Goal: Information Seeking & Learning: Learn about a topic

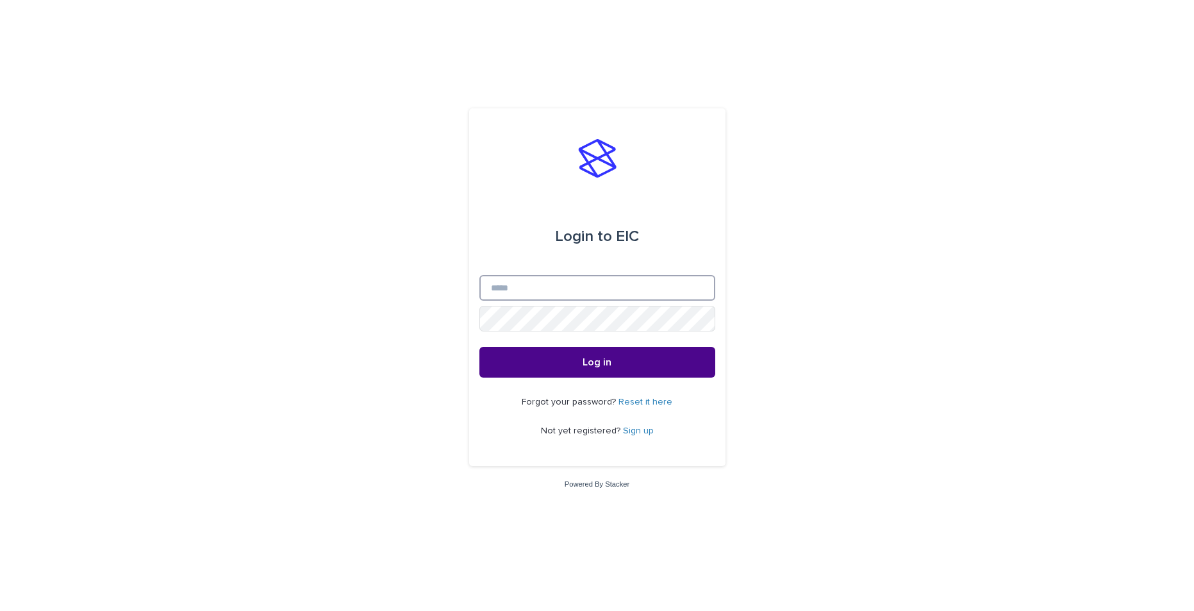
click at [676, 290] on input "Email" at bounding box center [597, 288] width 236 height 26
type input "**********"
click at [595, 350] on button "Log in" at bounding box center [597, 362] width 236 height 31
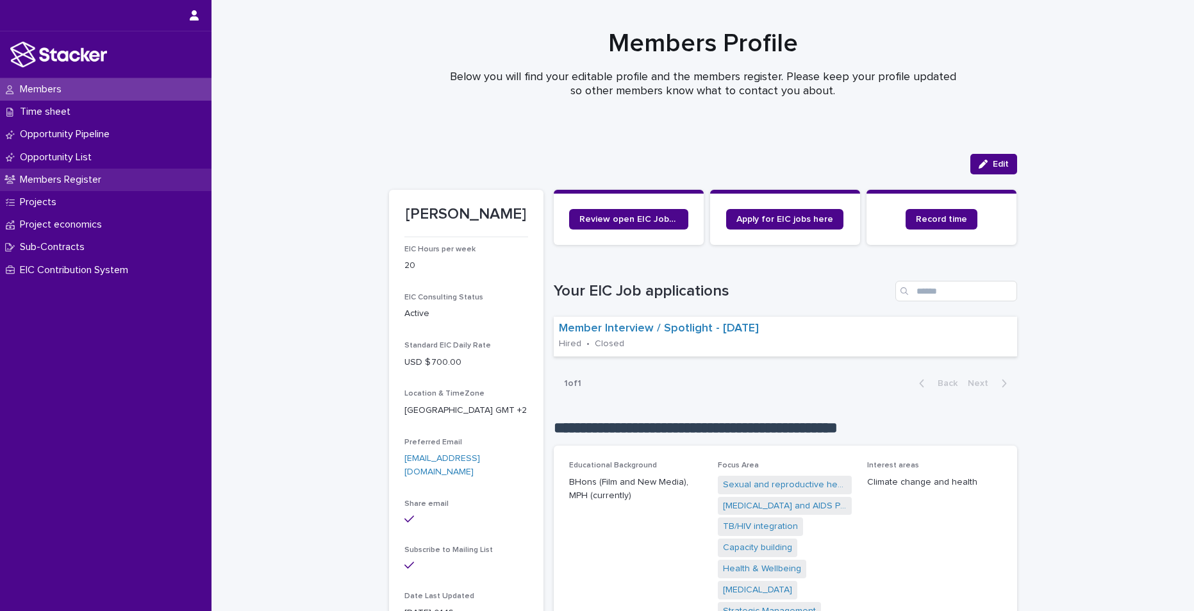
click at [68, 174] on p "Members Register" at bounding box center [63, 180] width 97 height 12
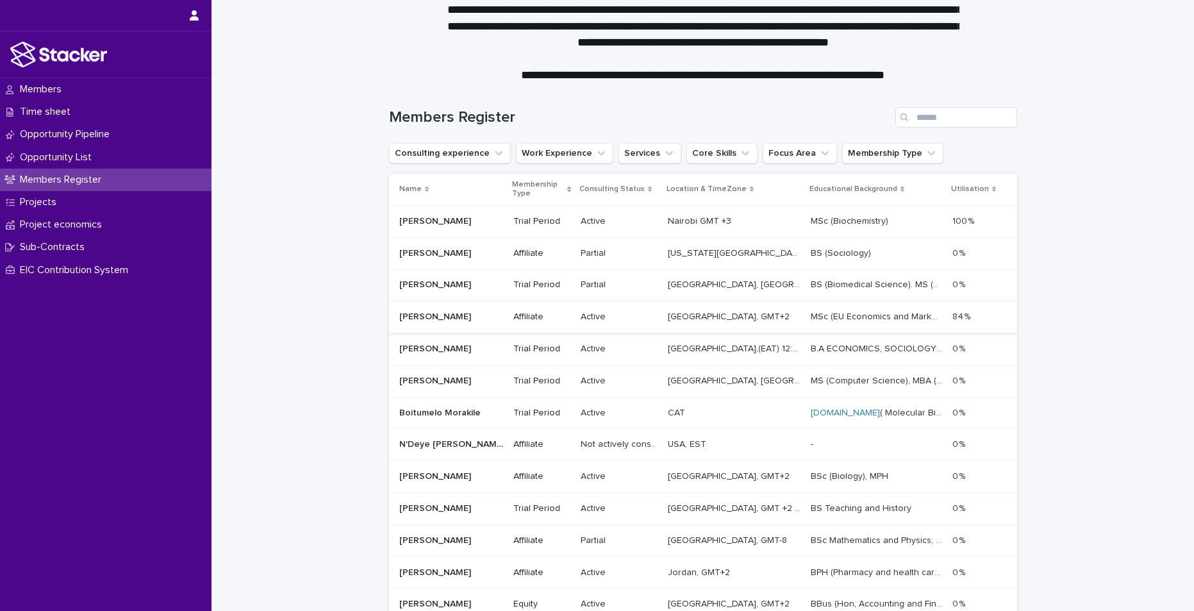
scroll to position [48, 0]
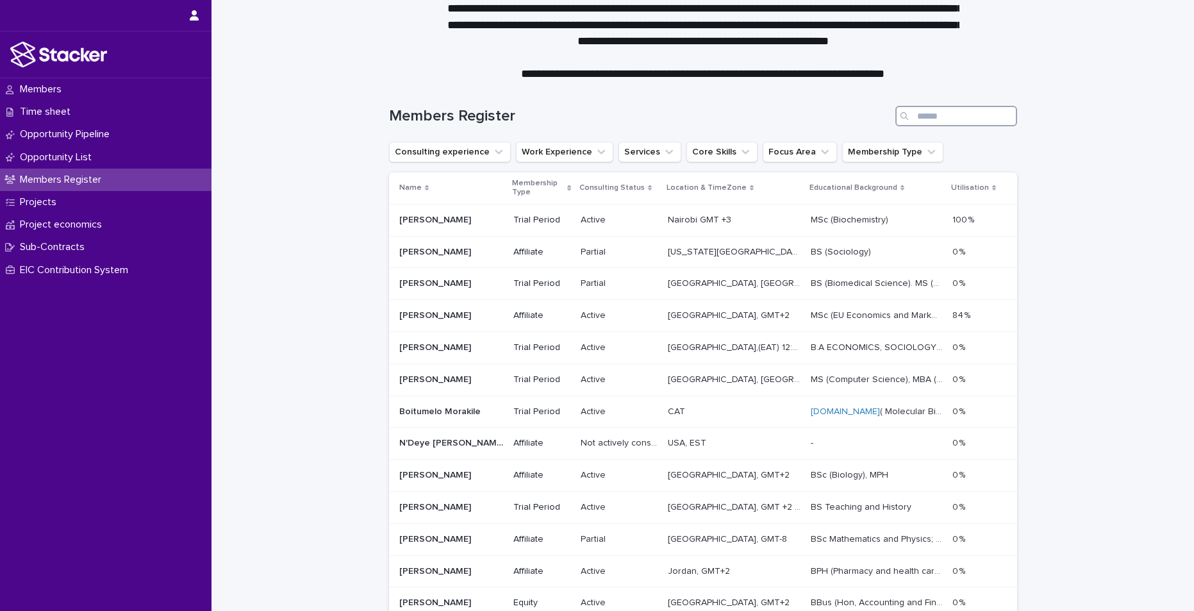
click at [950, 109] on input "Search" at bounding box center [956, 116] width 122 height 21
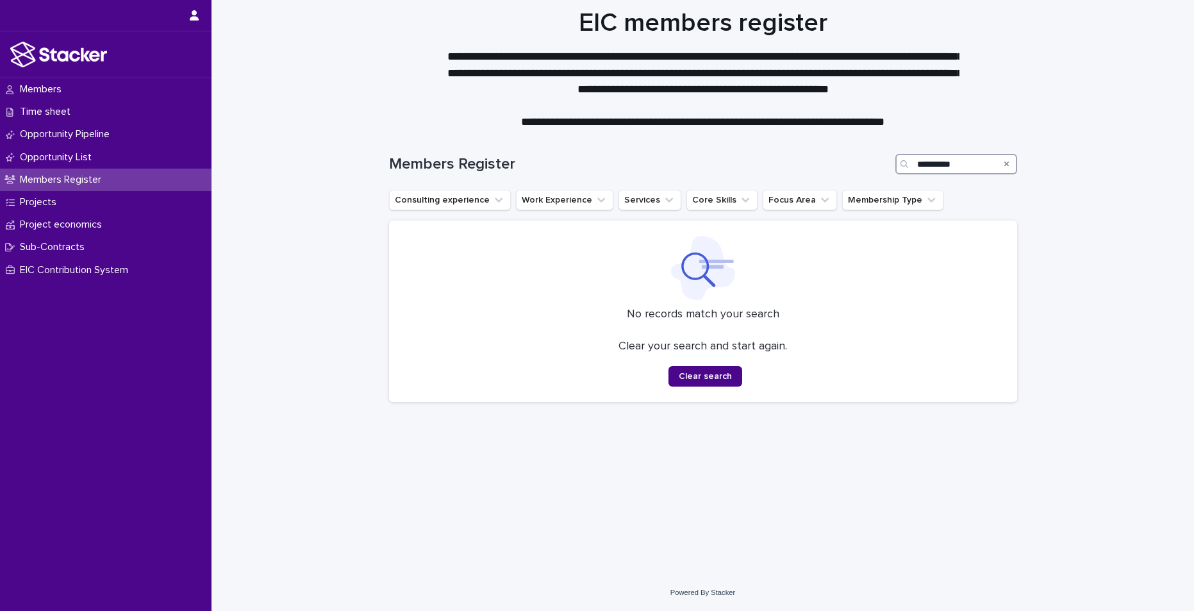
type input "**********"
drag, startPoint x: 1006, startPoint y: 162, endPoint x: 999, endPoint y: 162, distance: 7.0
click at [1006, 162] on icon "Search" at bounding box center [1006, 164] width 5 height 8
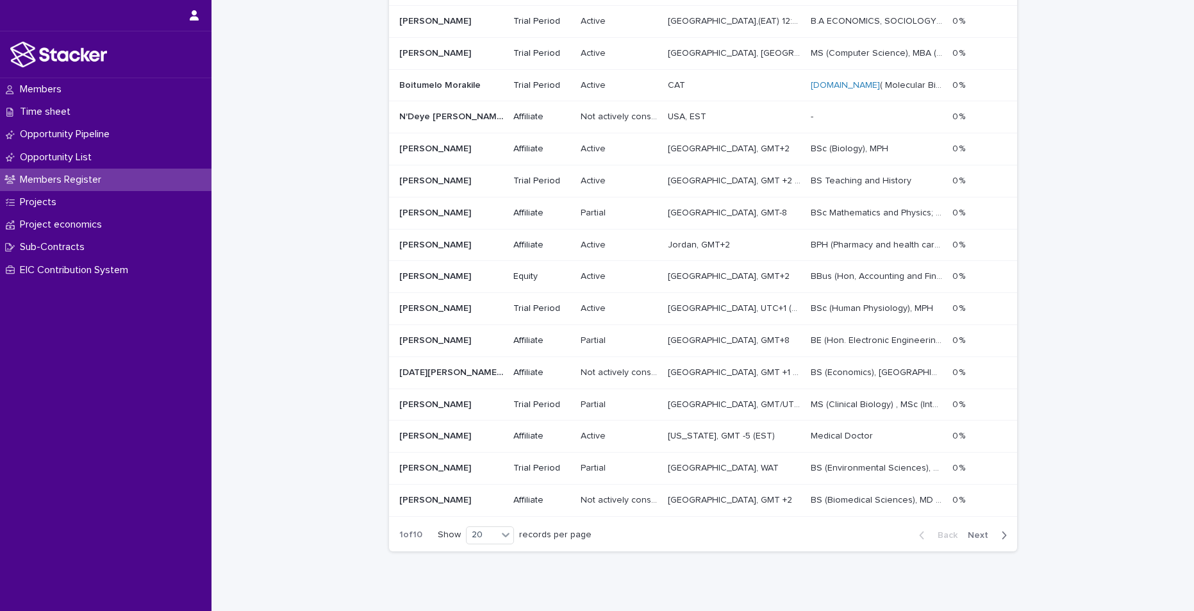
scroll to position [385, 0]
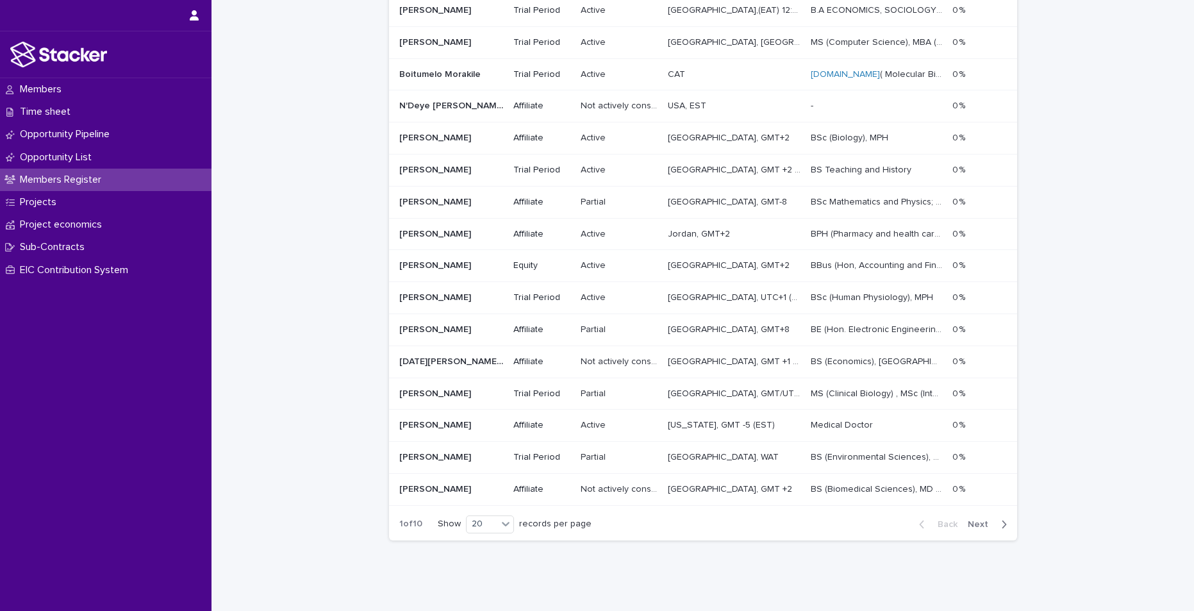
click at [422, 263] on p "Damian Fuller" at bounding box center [436, 264] width 74 height 13
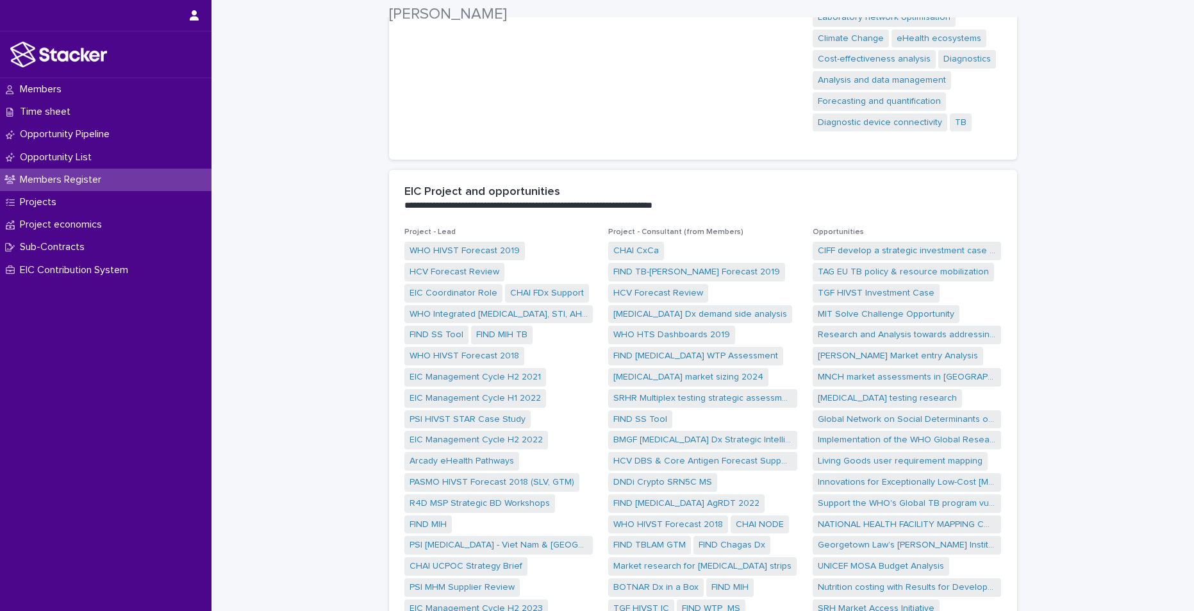
scroll to position [585, 0]
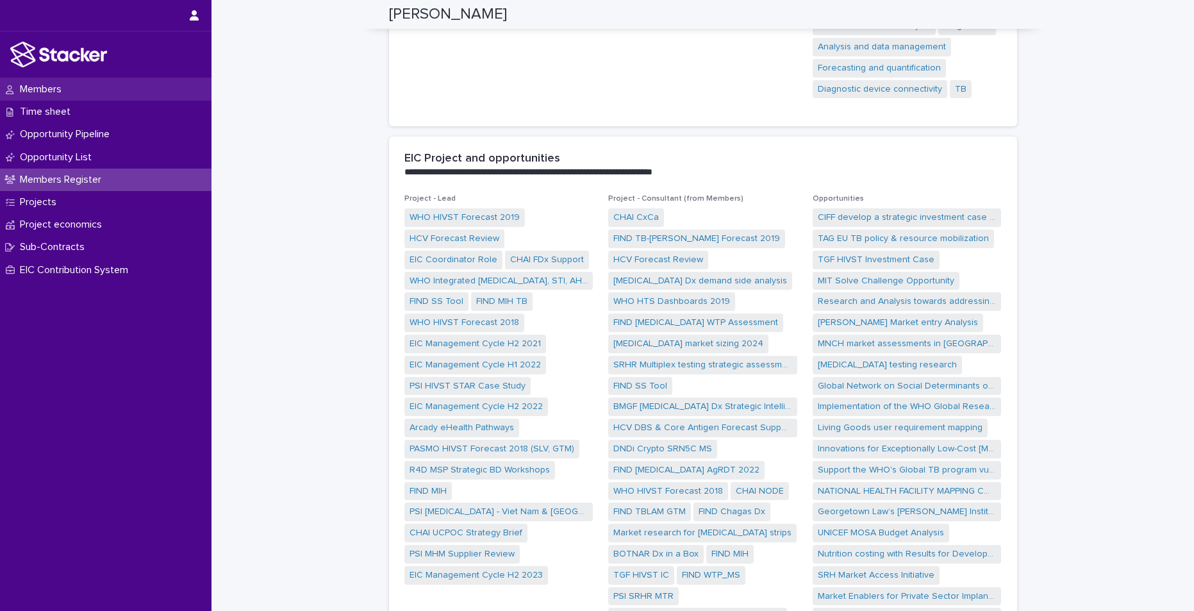
click at [47, 86] on p "Members" at bounding box center [43, 89] width 57 height 12
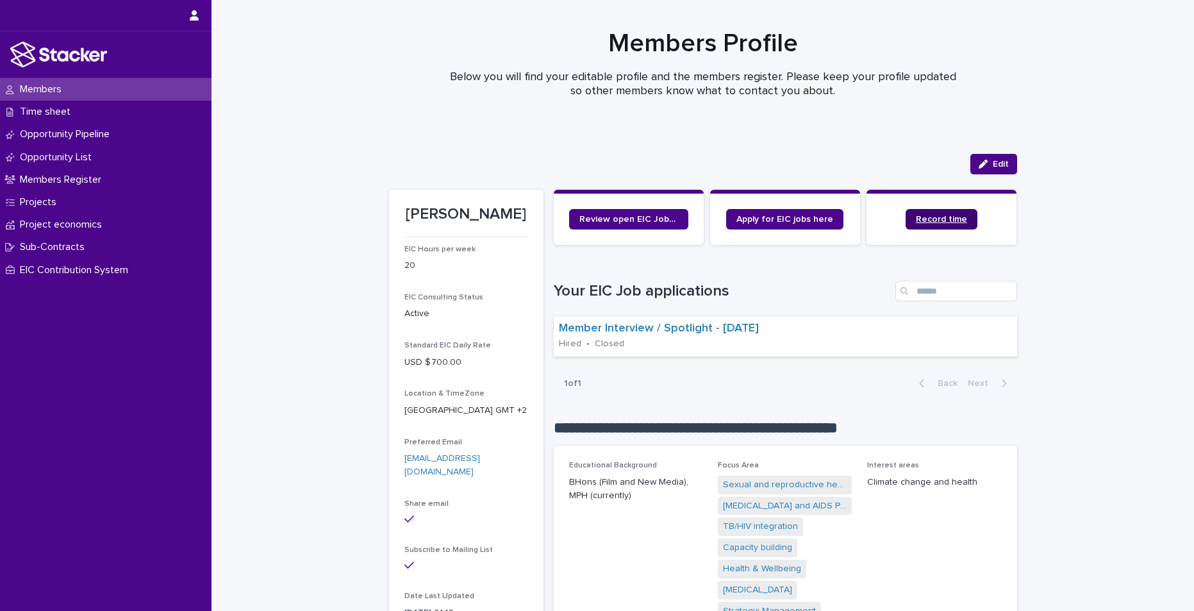
click at [932, 217] on span "Record time" at bounding box center [941, 219] width 51 height 9
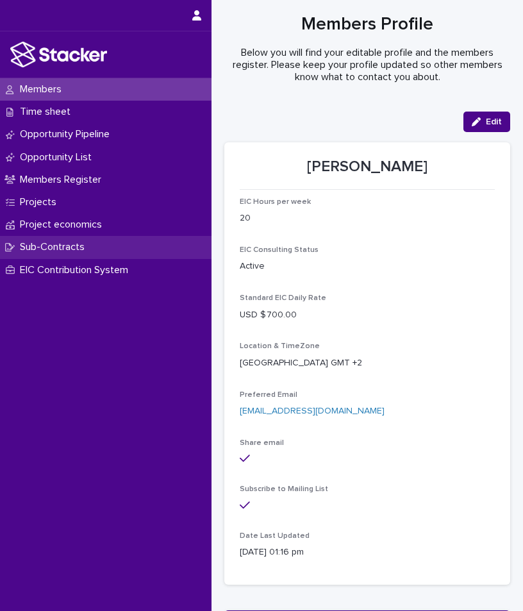
click at [44, 236] on div "Sub-Contracts" at bounding box center [105, 247] width 211 height 22
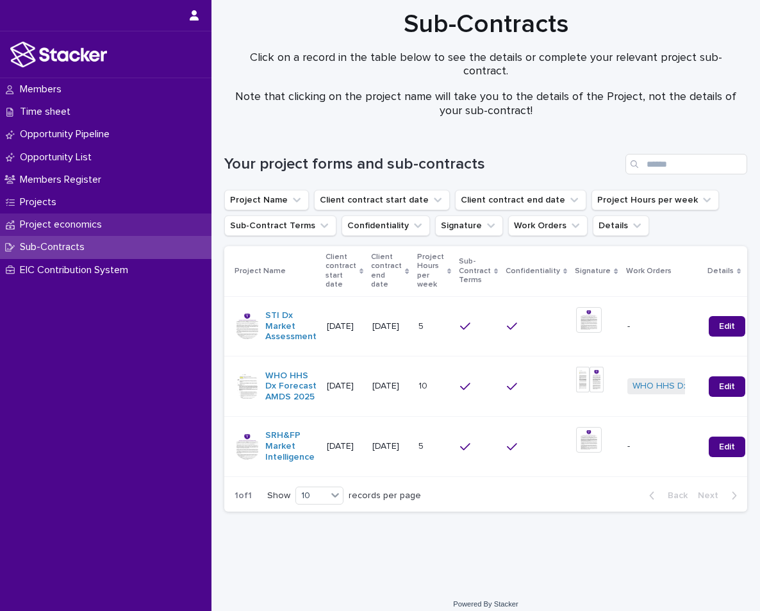
click at [88, 223] on p "Project economics" at bounding box center [63, 224] width 97 height 12
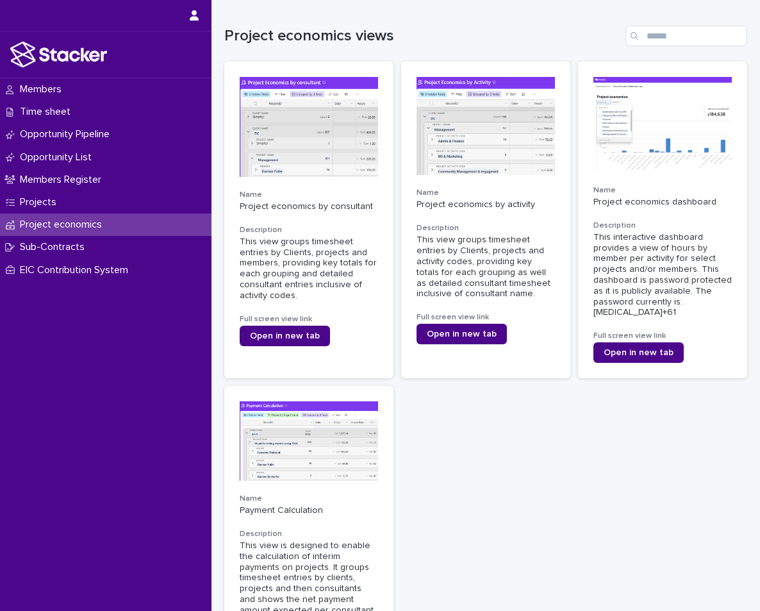
click at [616, 523] on div "Name Project economics by consultant Description This view groups timesheet ent…" at bounding box center [485, 390] width 523 height 657
drag, startPoint x: 758, startPoint y: 475, endPoint x: 835, endPoint y: 463, distance: 78.6
click at [760, 463] on html "Members Time sheet Opportunity Pipeline Opportunity List Members Register Proje…" at bounding box center [380, 305] width 760 height 611
click at [288, 331] on span "Open in new tab" at bounding box center [285, 335] width 70 height 9
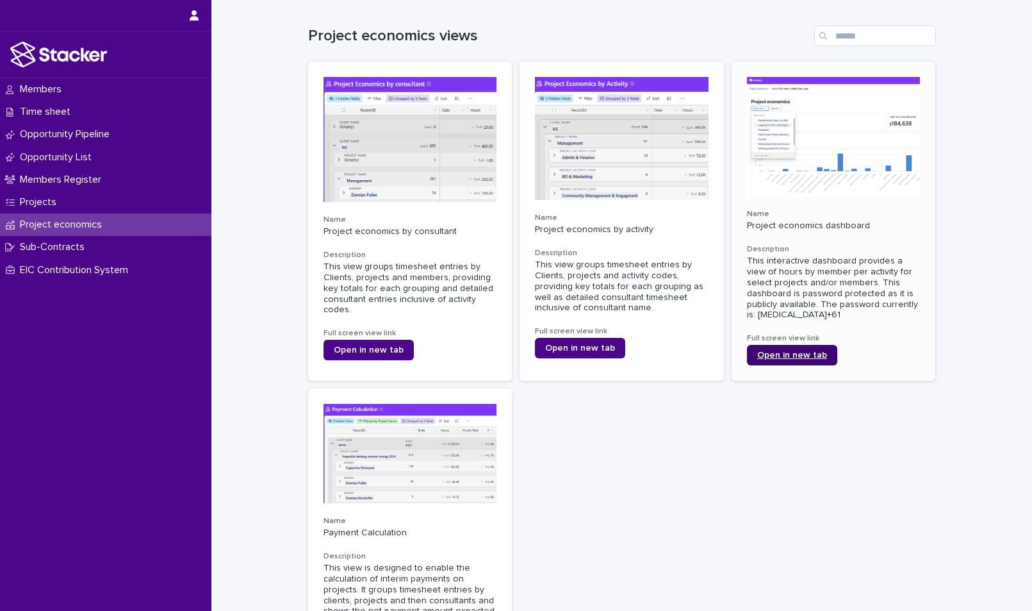
click at [813, 352] on span "Open in new tab" at bounding box center [792, 354] width 70 height 9
click at [777, 352] on span "Open in new tab" at bounding box center [792, 354] width 70 height 9
